Goal: Check status: Check status

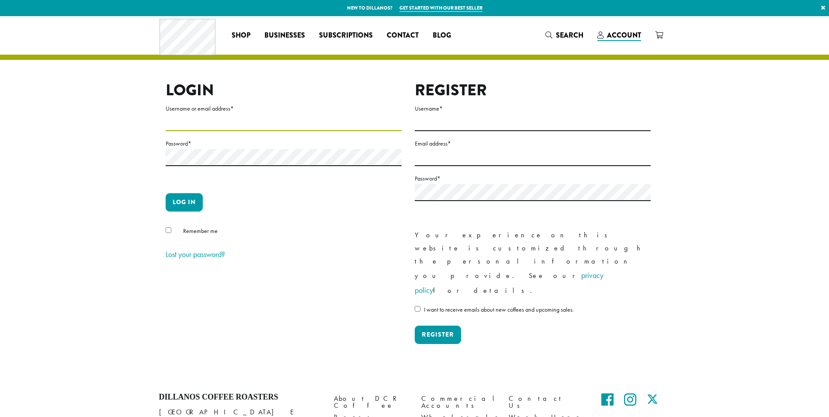
click at [212, 126] on input "Username or email address *" at bounding box center [284, 122] width 236 height 17
type input "**********"
click at [222, 149] on p "Password *" at bounding box center [284, 162] width 236 height 48
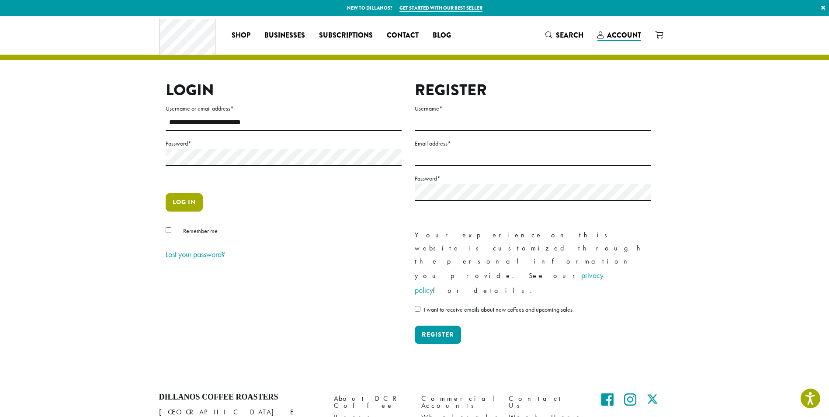
click at [182, 198] on button "Log in" at bounding box center [184, 202] width 37 height 18
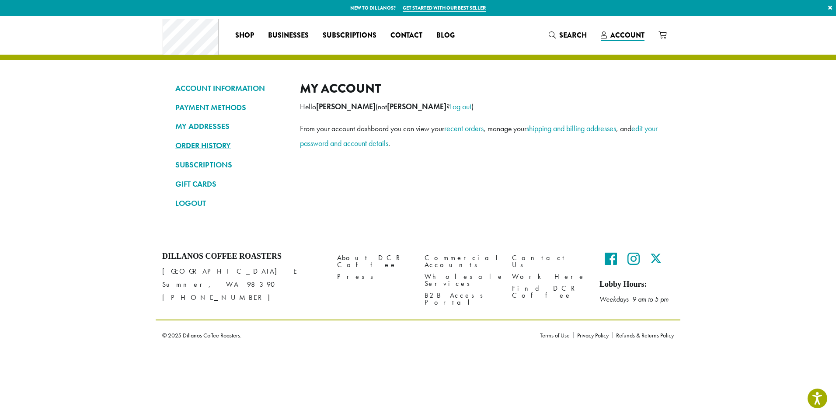
click at [207, 144] on link "ORDER HISTORY" at bounding box center [230, 145] width 111 height 15
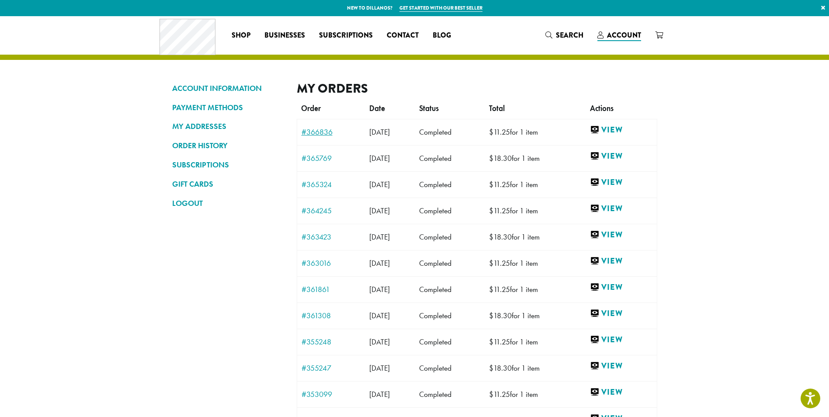
click at [325, 132] on link "#366836" at bounding box center [331, 132] width 59 height 8
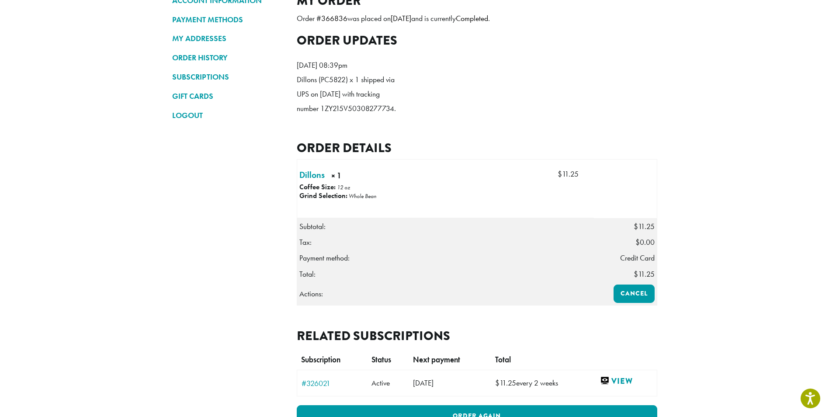
scroll to position [87, 0]
